Goal: Navigation & Orientation: Go to known website

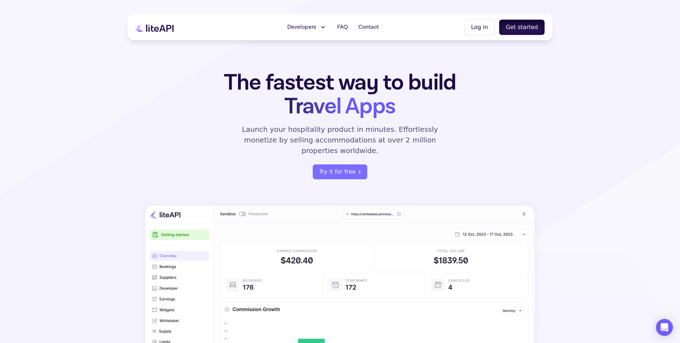
click at [517, 29] on button "Get started" at bounding box center [522, 27] width 46 height 16
